Goal: Information Seeking & Learning: Learn about a topic

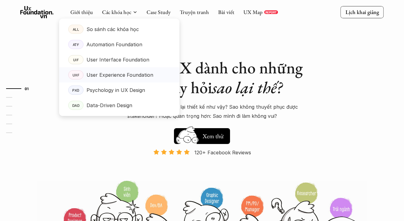
click at [99, 73] on p "User Experience Foundation" at bounding box center [120, 74] width 67 height 9
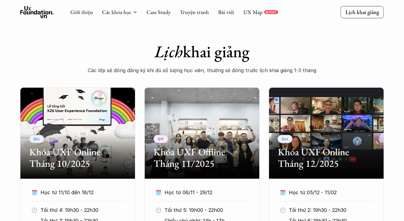
scroll to position [216, 0]
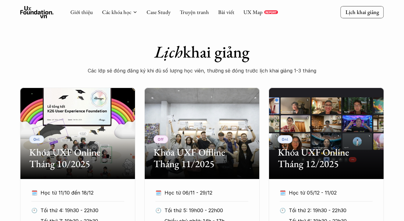
click at [252, 0] on div "Giới thiệu Các khóa học Case Study Truyện tranh Bài viết UX Map REPORT Lịch kha…" at bounding box center [202, 12] width 404 height 24
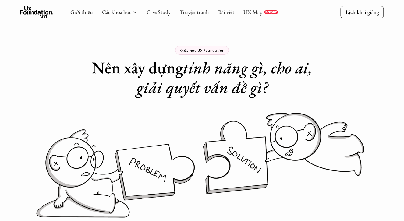
scroll to position [0, 0]
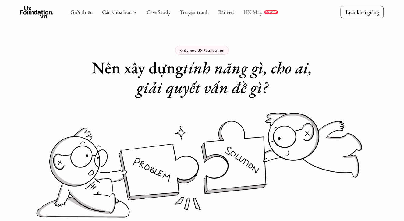
click at [250, 11] on link "UX Map" at bounding box center [253, 12] width 19 height 7
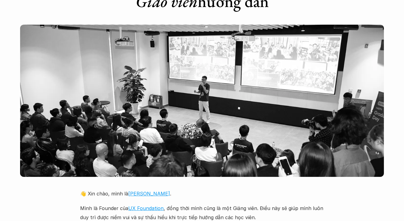
scroll to position [1269, 0]
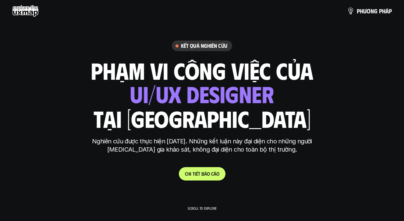
click at [201, 170] on link "C h i t i ế t b á o c á o" at bounding box center [202, 173] width 47 height 13
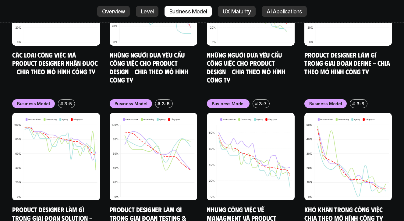
scroll to position [2977, 0]
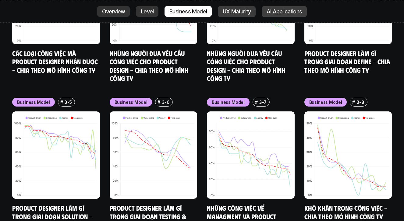
click at [250, 10] on p "UX Maturity" at bounding box center [237, 12] width 28 height 6
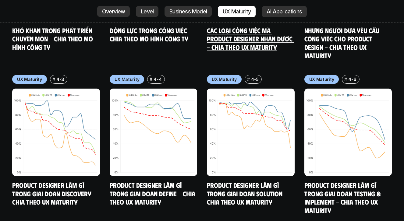
scroll to position [3612, 0]
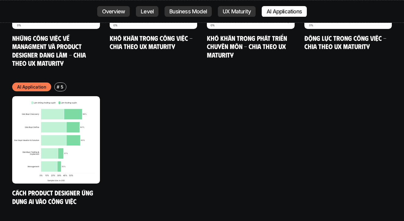
click at [288, 13] on p "AI Applications" at bounding box center [284, 12] width 35 height 6
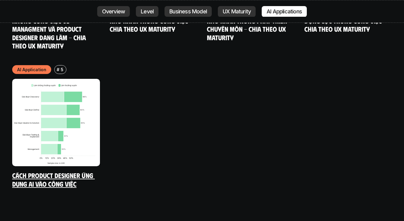
click at [66, 79] on img at bounding box center [56, 123] width 88 height 88
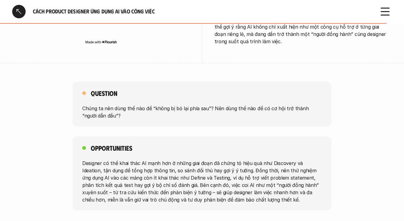
scroll to position [1333, 0]
